Goal: Task Accomplishment & Management: Contribute content

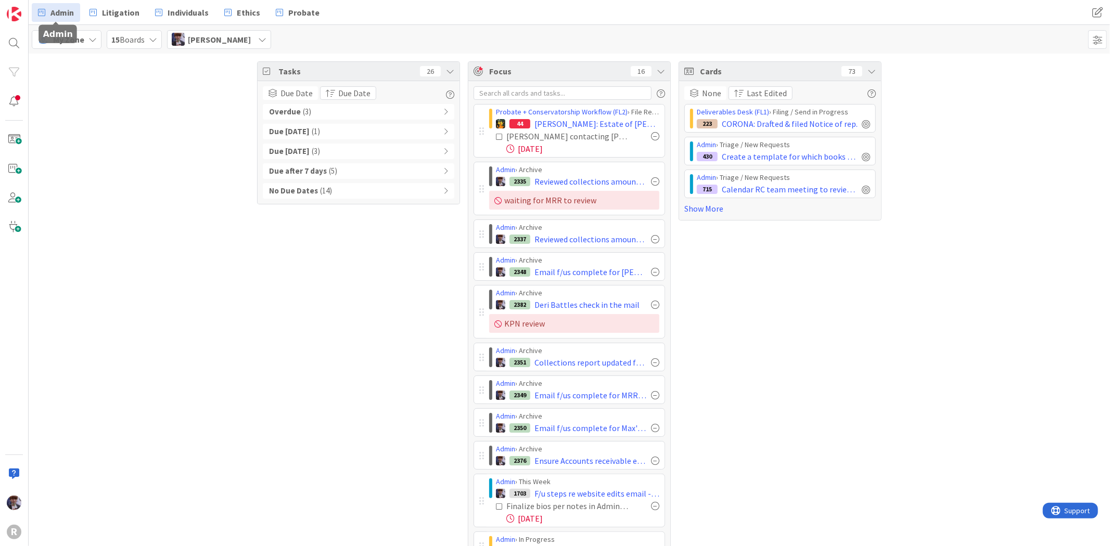
click at [71, 11] on span "Admin" at bounding box center [61, 12] width 23 height 12
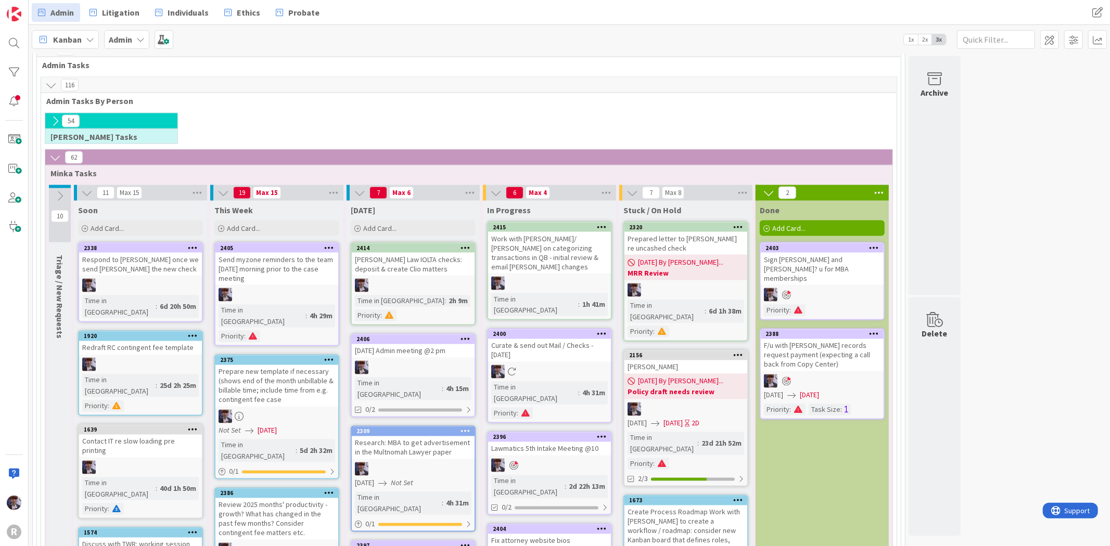
scroll to position [1357, 0]
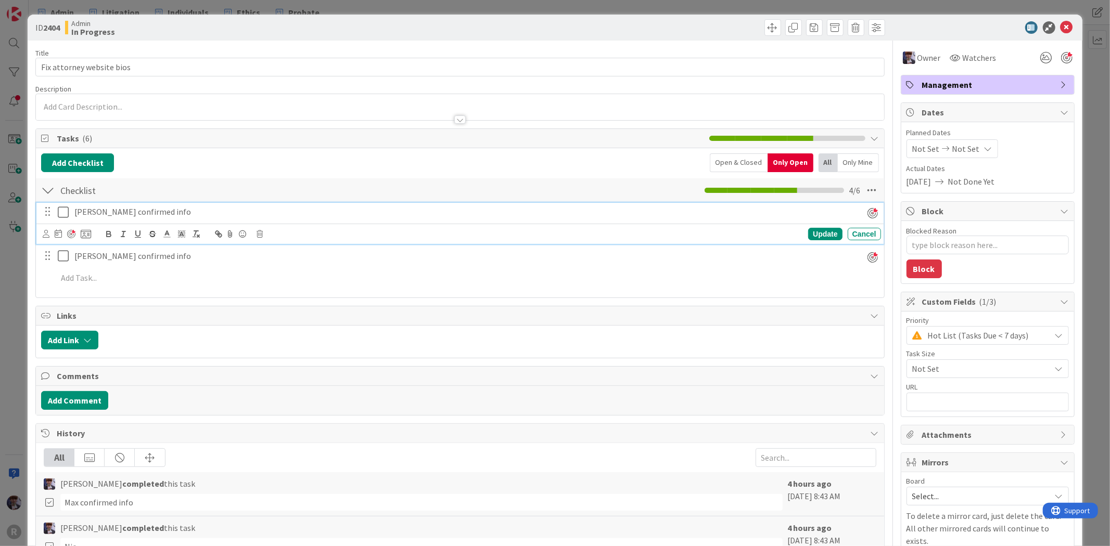
click at [60, 217] on icon at bounding box center [66, 212] width 16 height 12
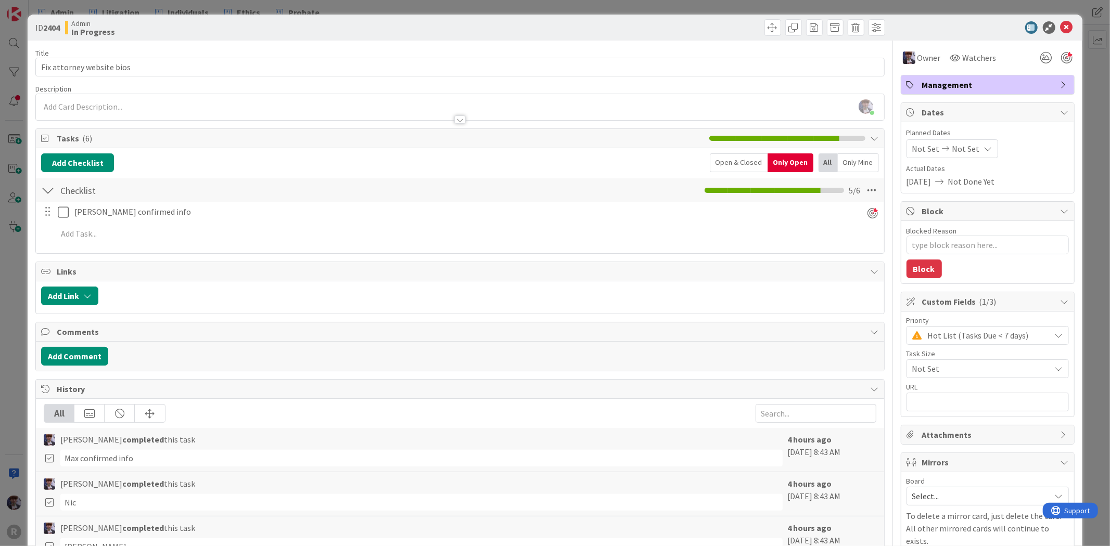
click at [28, 282] on div "ID 2404 Admin In Progress Title 25 / 128 Fix attorney website bios Description …" at bounding box center [555, 348] width 1054 height 666
click at [17, 340] on div "ID 2404 Admin In Progress Title 25 / 128 Fix attorney website bios Description …" at bounding box center [555, 273] width 1110 height 546
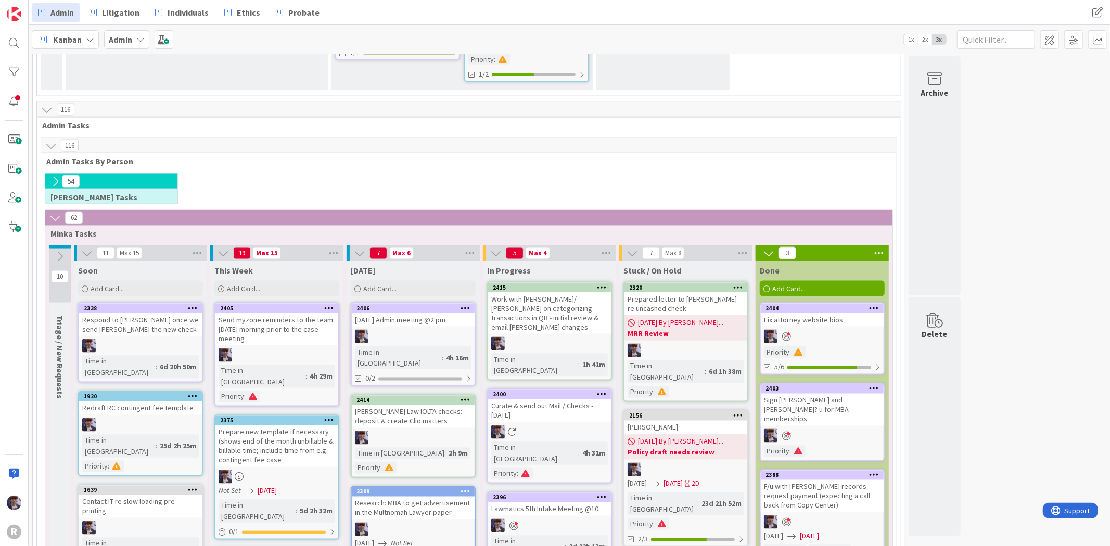
click at [440, 330] on div at bounding box center [413, 337] width 123 height 14
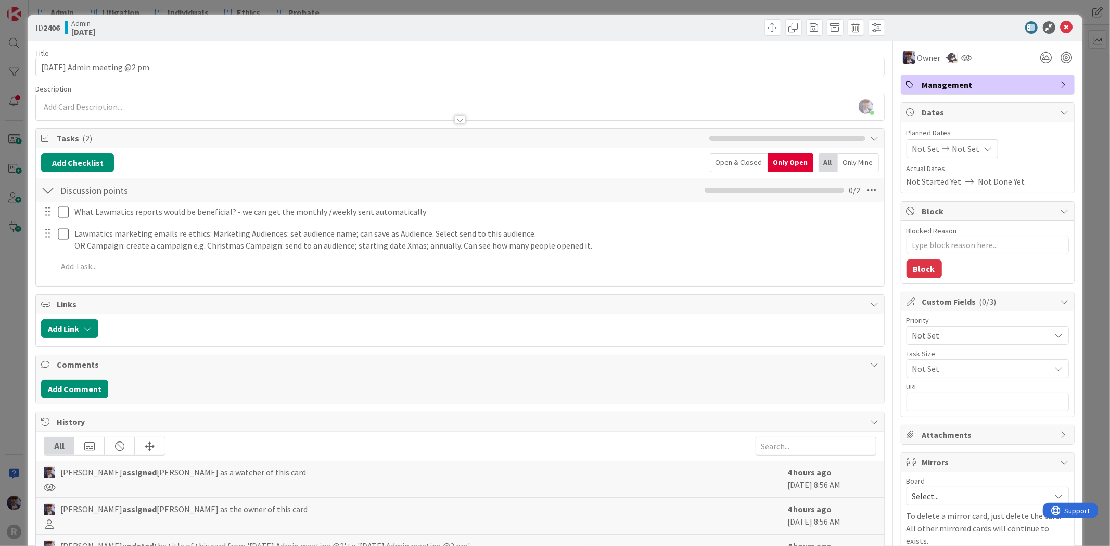
click at [13, 297] on div "ID 2406 Admin [DATE] Title 27 / 128 [DATE] Admin meeting @2 pm Description [PER…" at bounding box center [555, 273] width 1110 height 546
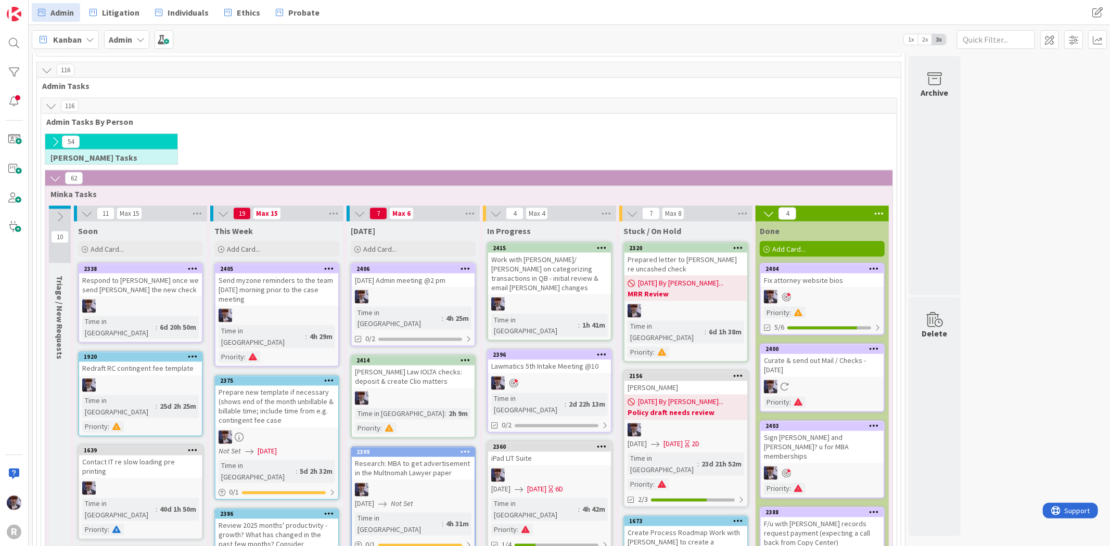
scroll to position [1412, 0]
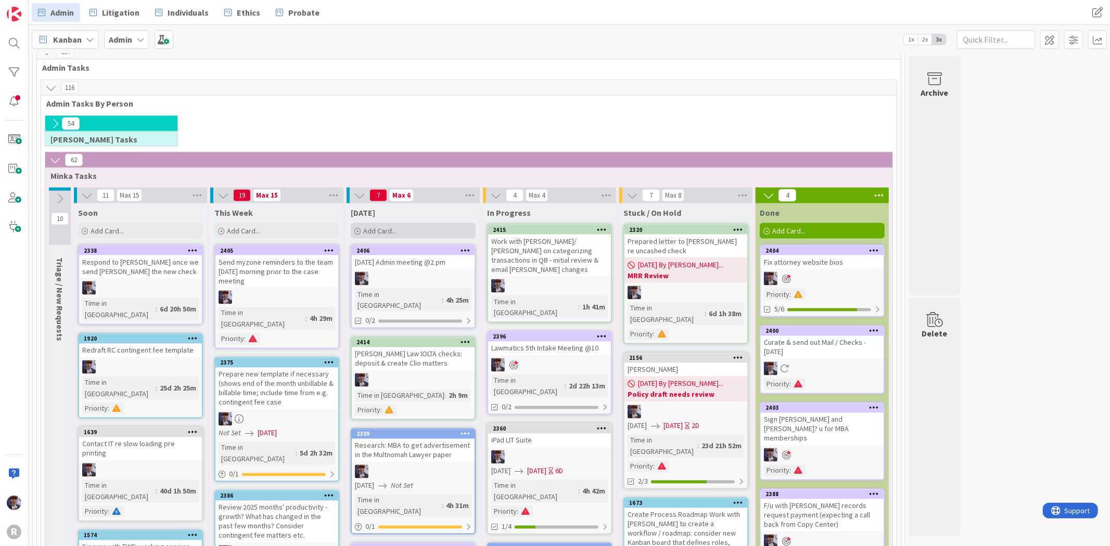
click at [403, 223] on div "Add Card..." at bounding box center [413, 231] width 125 height 16
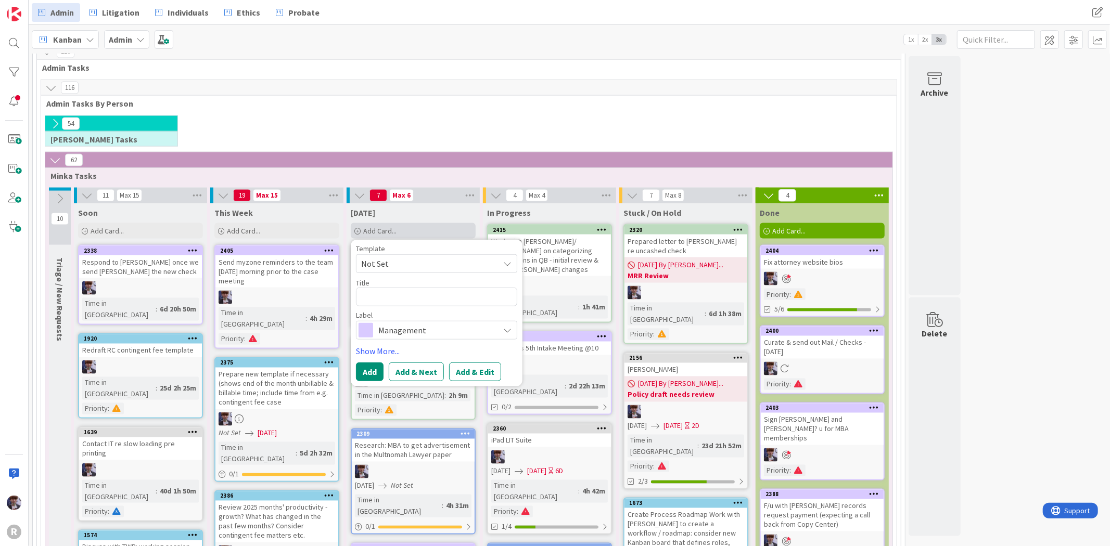
click at [403, 223] on div "Add Card..." at bounding box center [413, 231] width 125 height 16
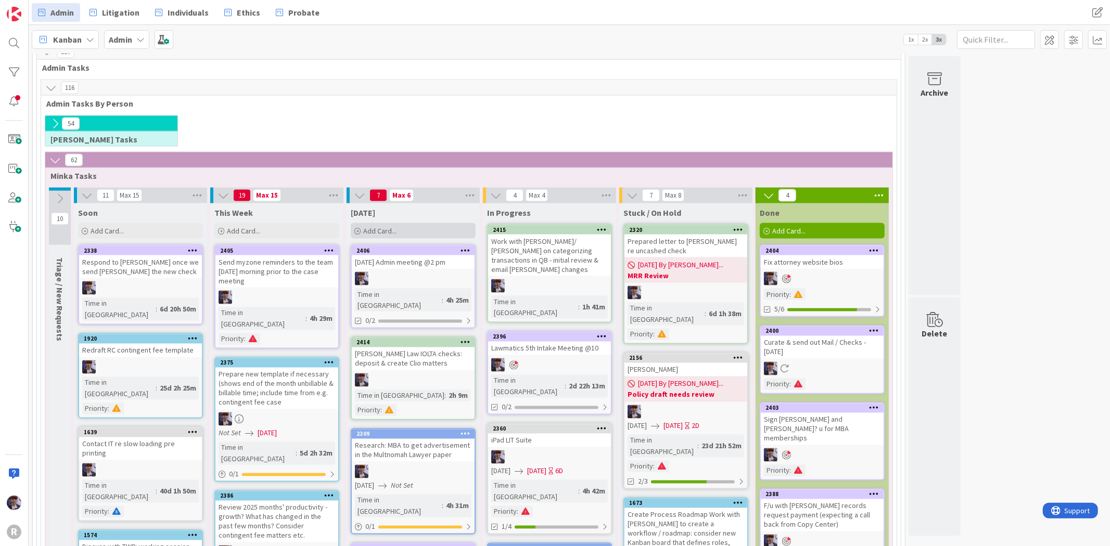
click at [392, 226] on span "Add Card..." at bounding box center [379, 230] width 33 height 9
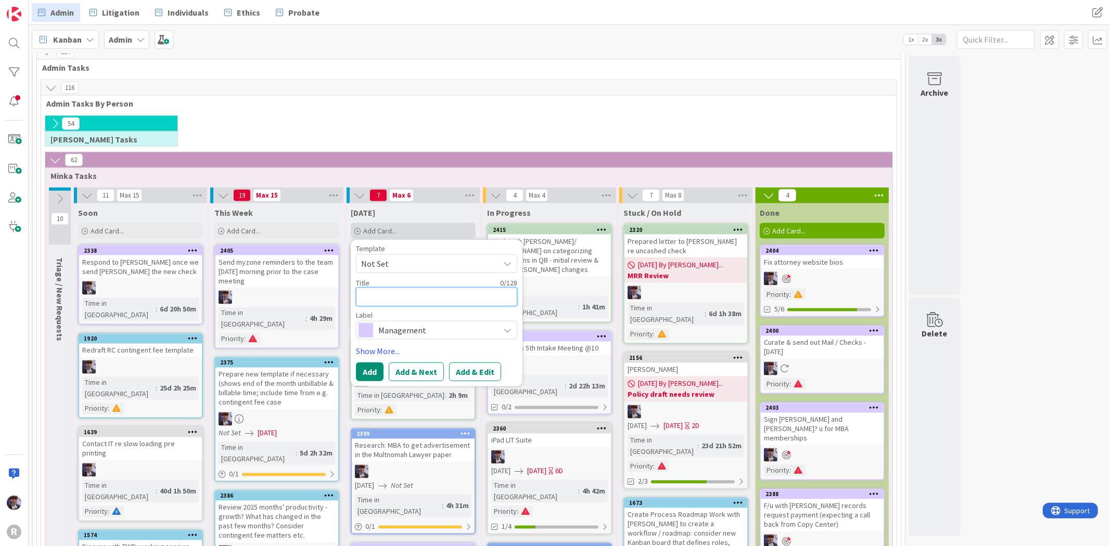
type textarea "x"
type textarea "T"
type textarea "x"
type textarea "[PERSON_NAME]"
type textarea "x"
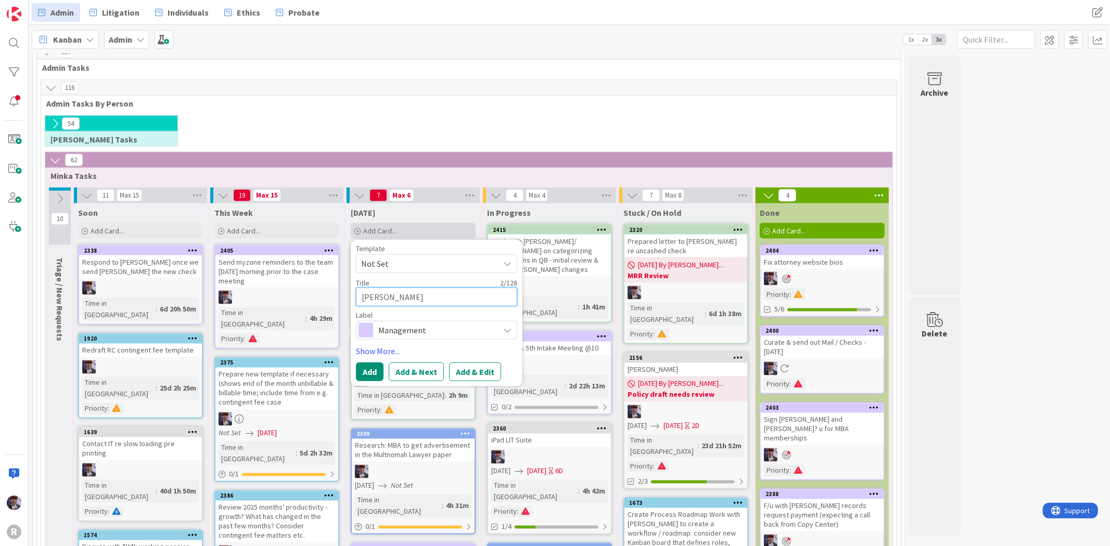
type textarea "Tyl"
type textarea "x"
type textarea "Tyle"
type textarea "x"
type textarea "[PERSON_NAME]"
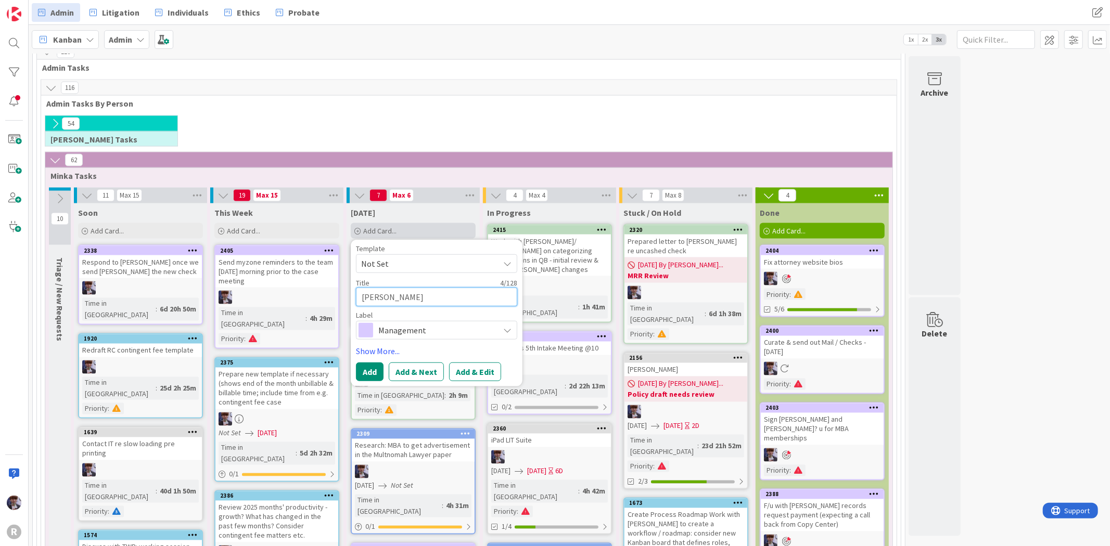
type textarea "x"
type textarea "[PERSON_NAME]"
type textarea "x"
type textarea "[PERSON_NAME]"
type textarea "x"
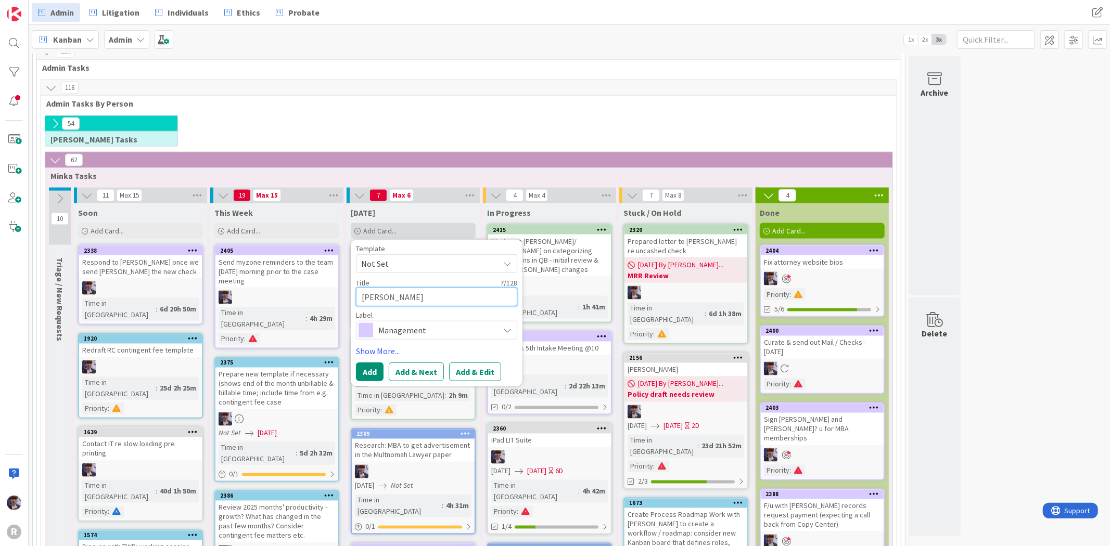
type textarea "[PERSON_NAME]"
type textarea "x"
type textarea "[PERSON_NAME]"
type textarea "x"
type textarea "[PERSON_NAME] re"
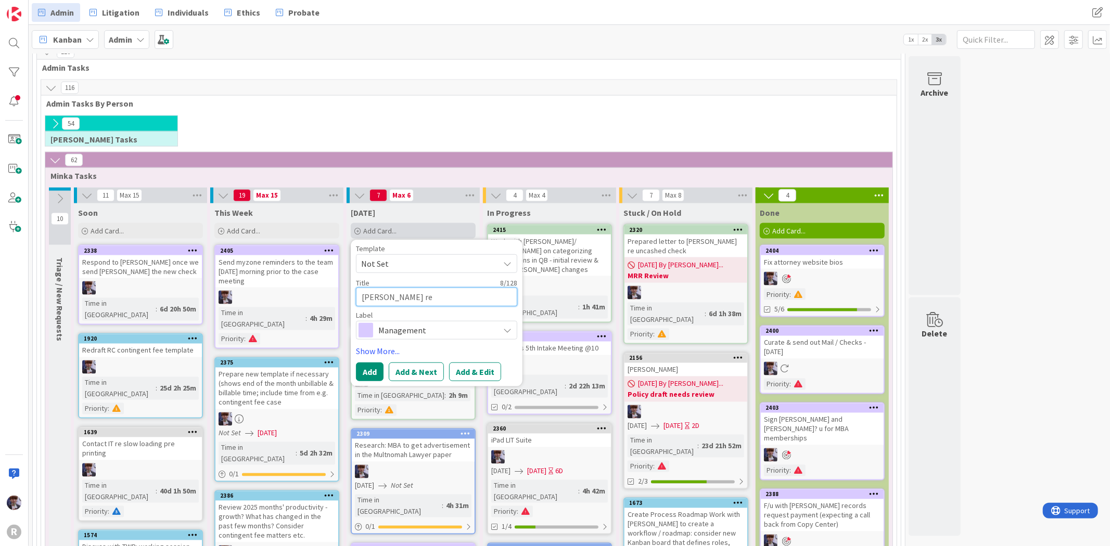
type textarea "x"
type textarea "[PERSON_NAME] rec"
type textarea "x"
type textarea "[PERSON_NAME]"
type textarea "x"
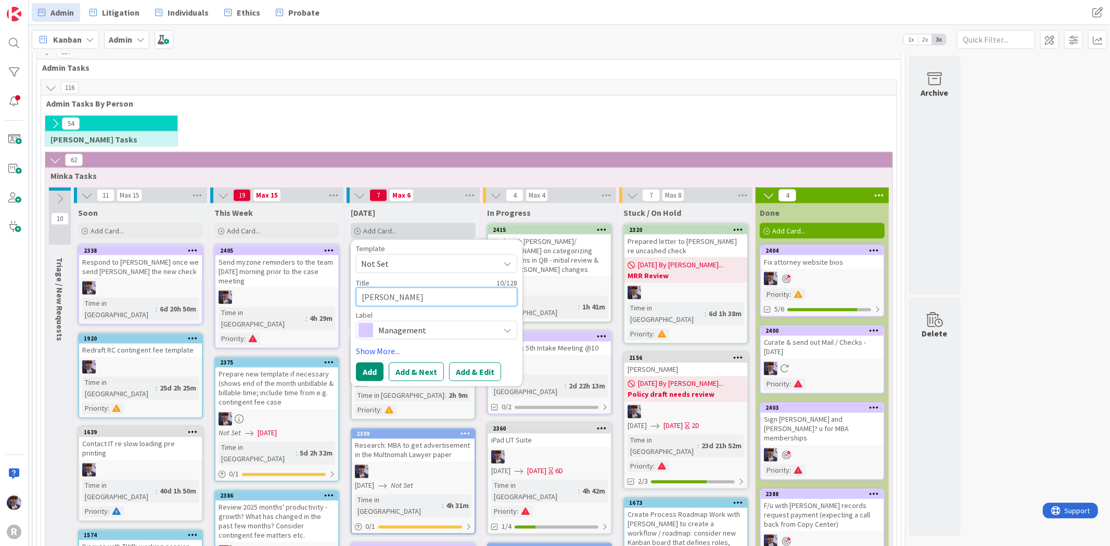
type textarea "[PERSON_NAME] recei"
type textarea "x"
type textarea "[PERSON_NAME] receip"
type textarea "x"
type textarea "[PERSON_NAME] receipt"
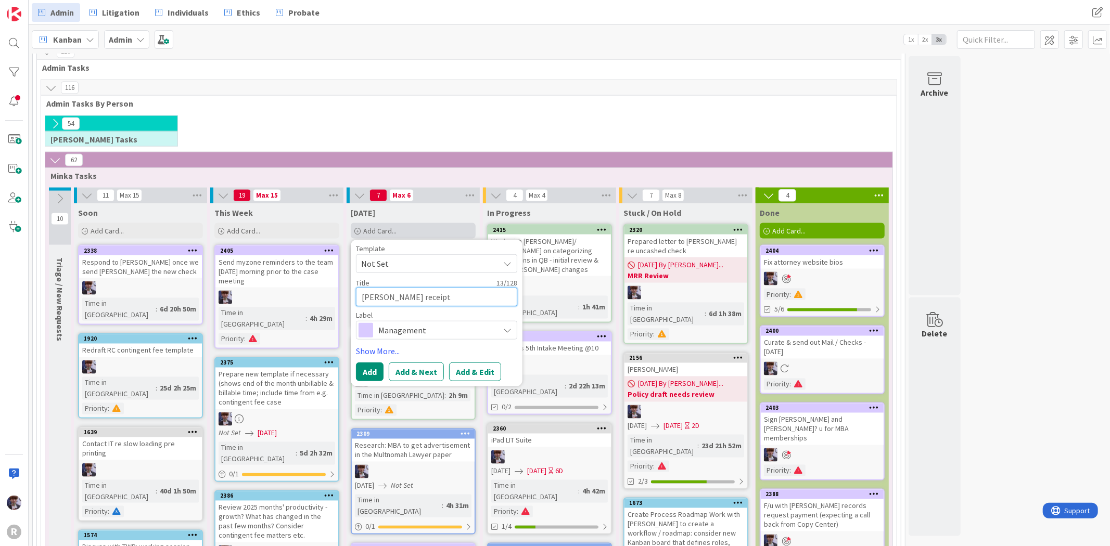
type textarea "x"
type textarea "[PERSON_NAME] receipts"
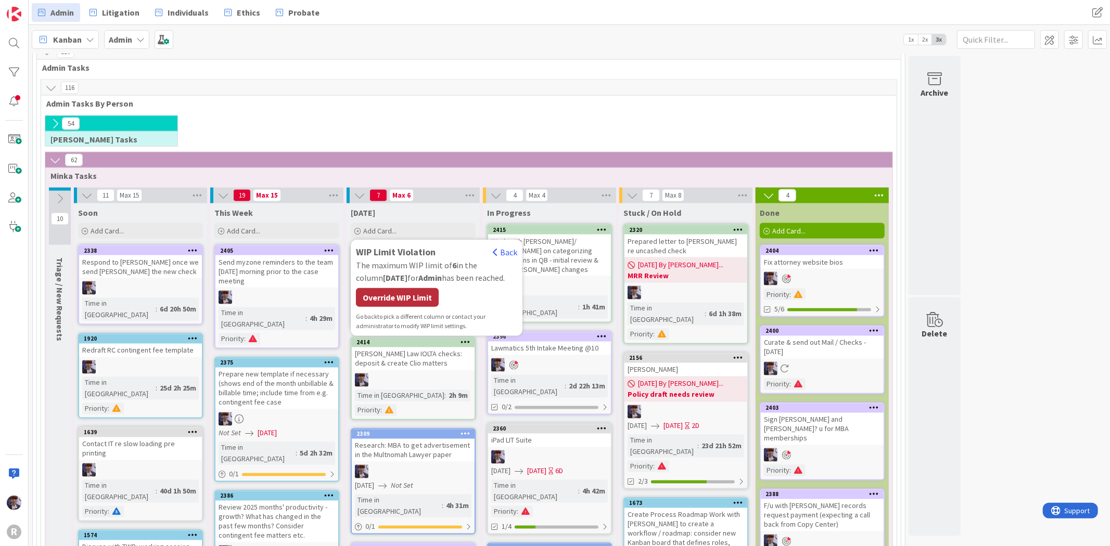
click at [395, 288] on div "Override WIP Limit" at bounding box center [397, 297] width 83 height 19
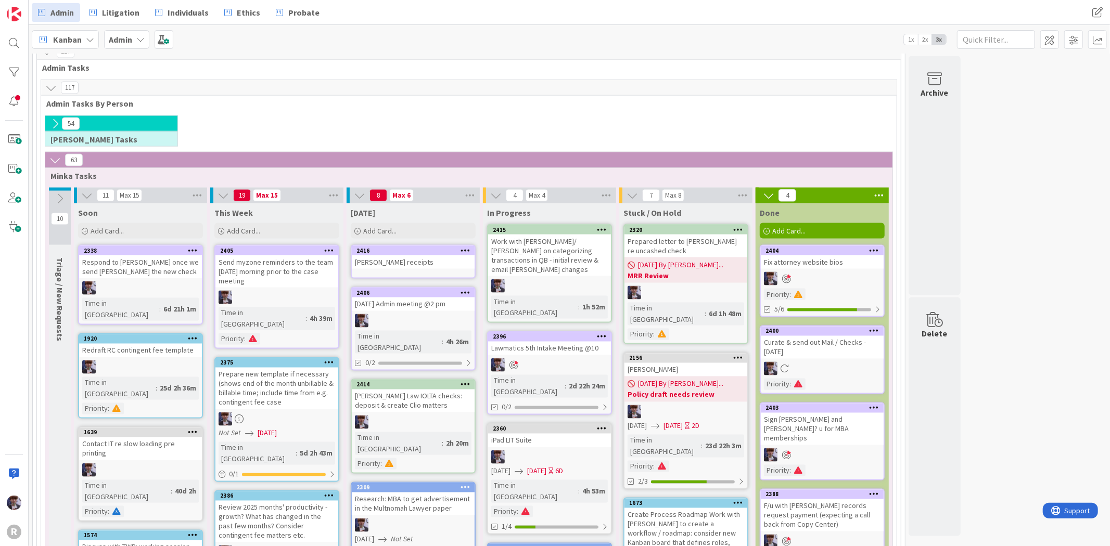
click at [441, 256] on div "[PERSON_NAME] receipts" at bounding box center [413, 263] width 123 height 14
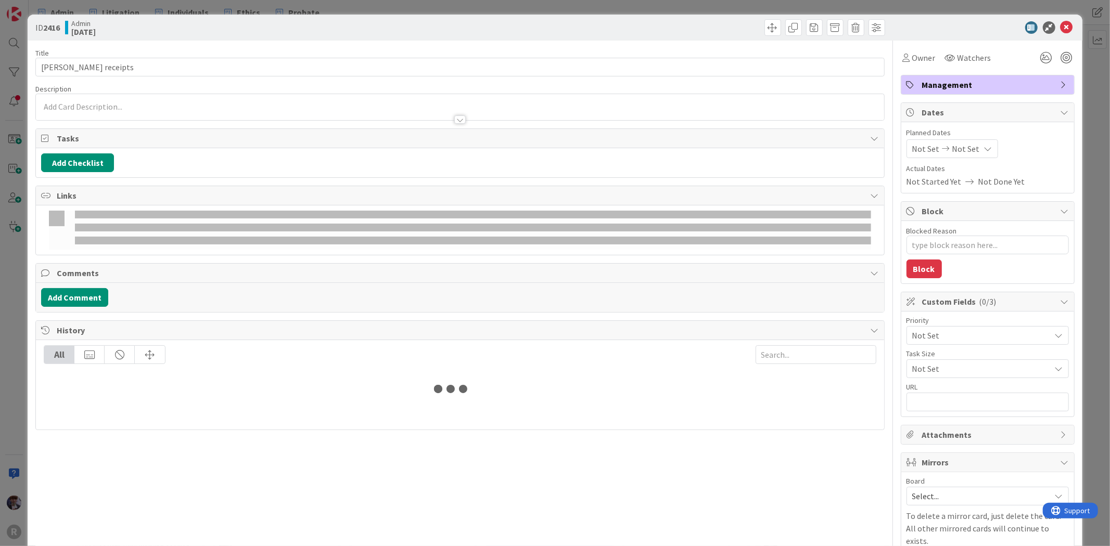
type textarea "x"
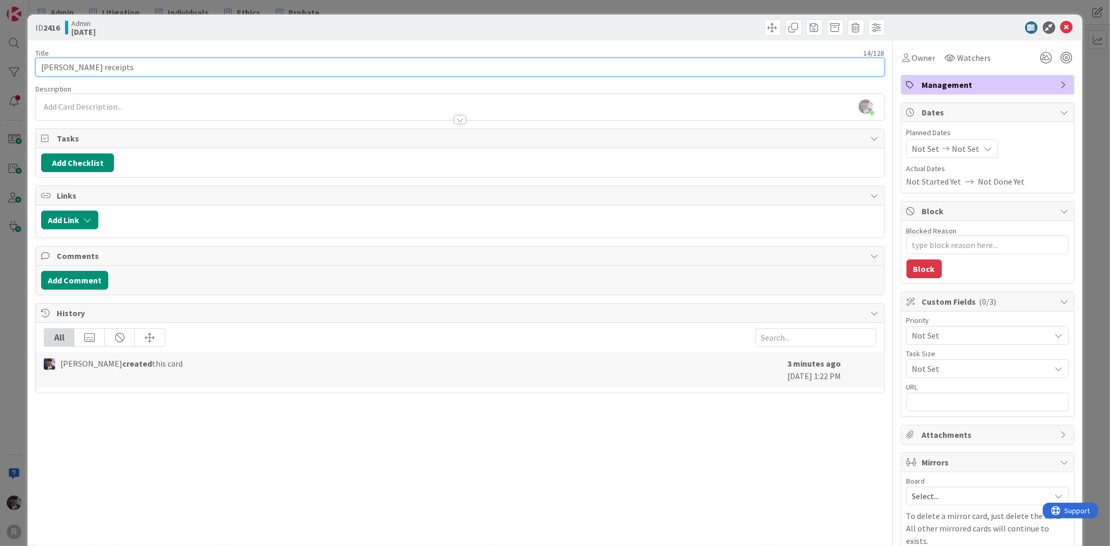
click at [209, 66] on input "[PERSON_NAME] receipts" at bounding box center [459, 67] width 849 height 19
type input "[PERSON_NAME] receipts & reimbursements"
type textarea "x"
type input "[PERSON_NAME] receipts & reimbursements"
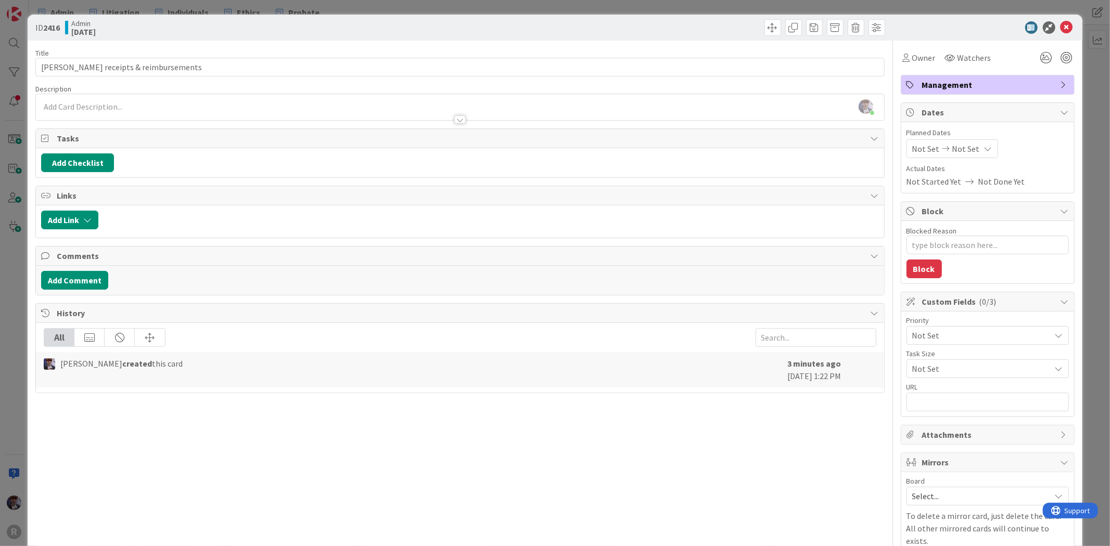
click at [22, 273] on div "ID 2416 Admin [DATE] Title 31 / 128 [PERSON_NAME] receipts & reimbursements Des…" at bounding box center [555, 273] width 1110 height 546
